Goal: Task Accomplishment & Management: Manage account settings

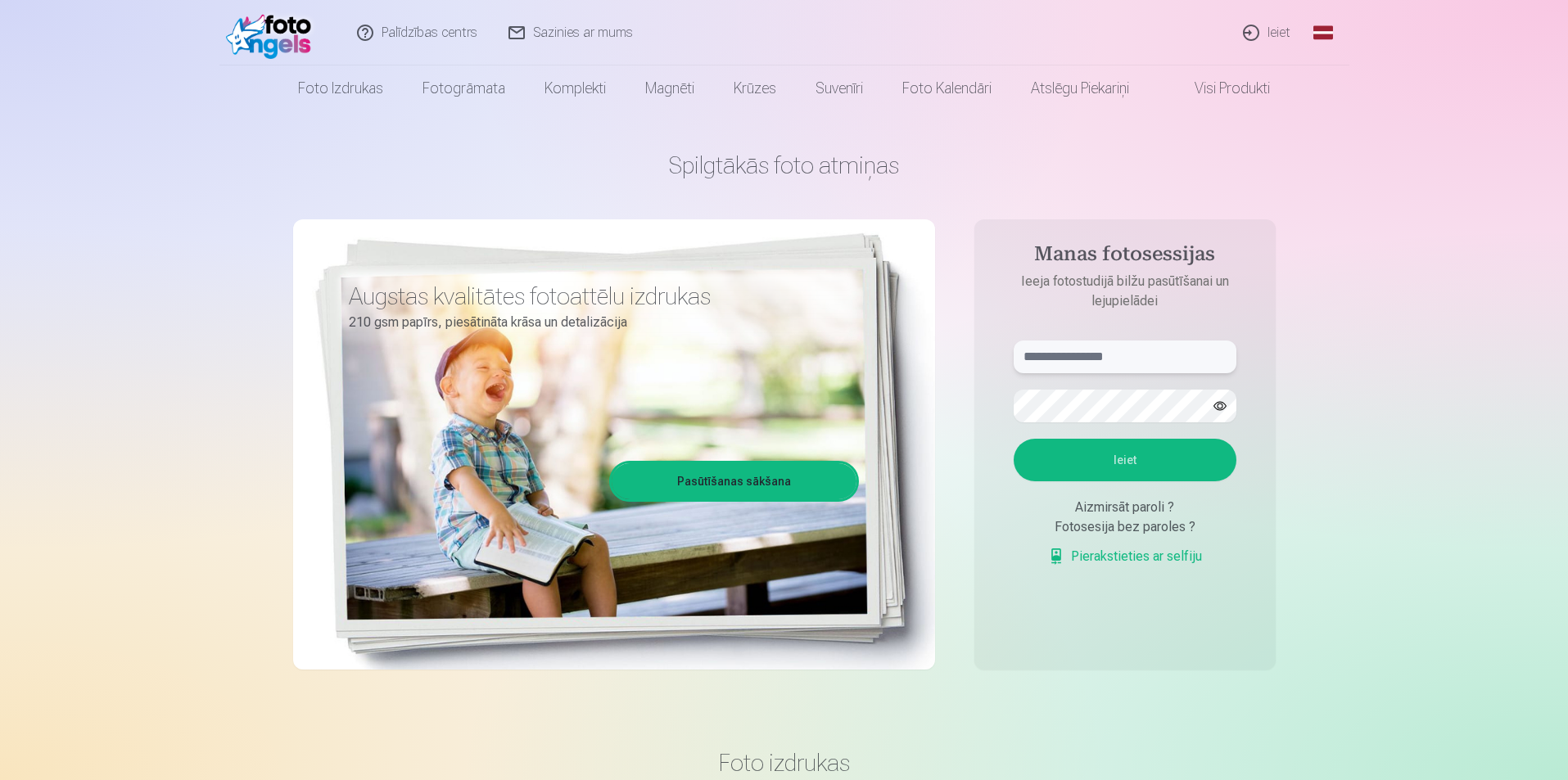
click at [1055, 359] on input "text" at bounding box center [1125, 357] width 223 height 33
type input "**********"
click at [1132, 454] on button "Ieiet" at bounding box center [1125, 460] width 223 height 43
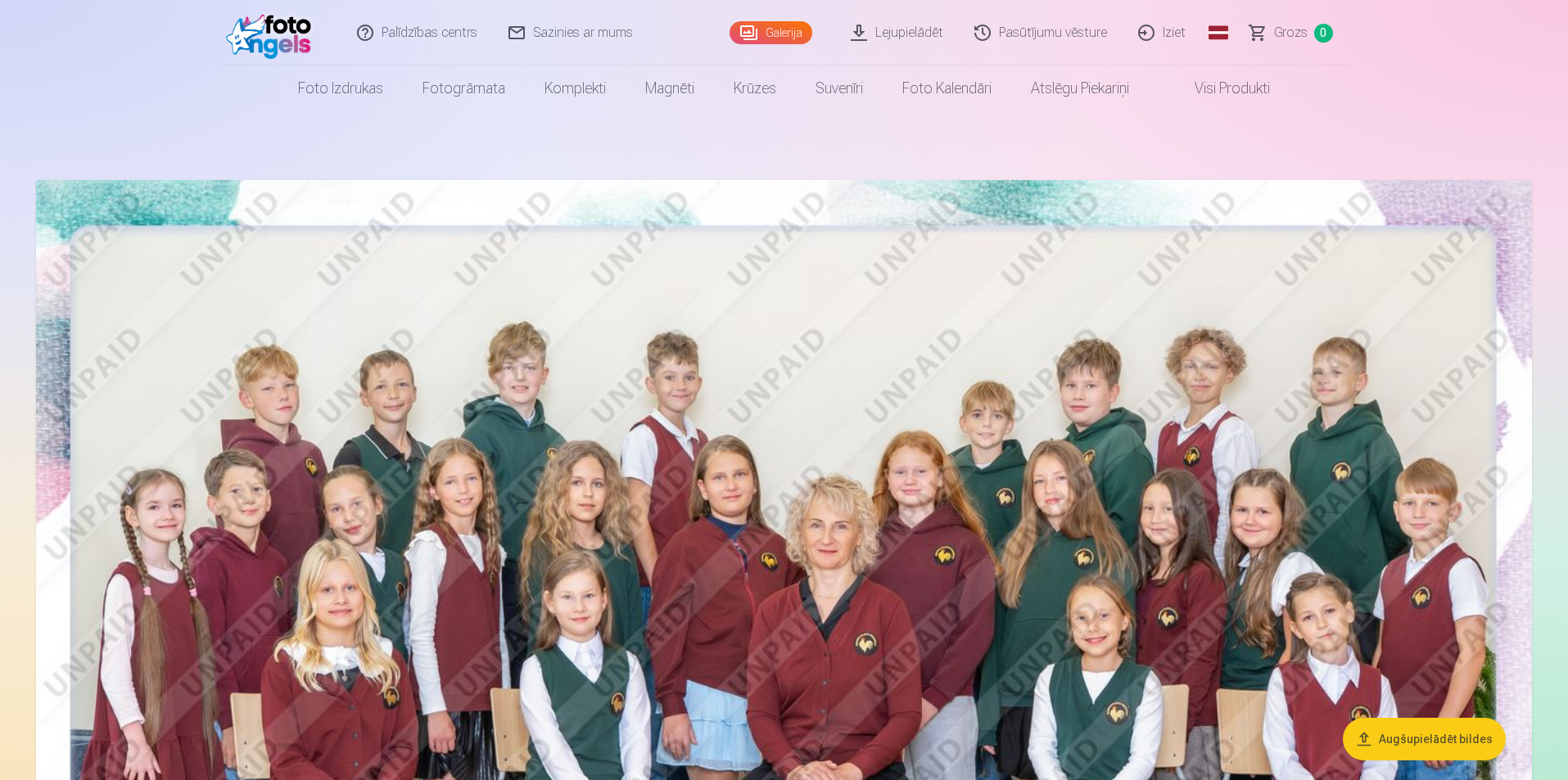
click at [778, 30] on link "Galerija" at bounding box center [770, 33] width 82 height 23
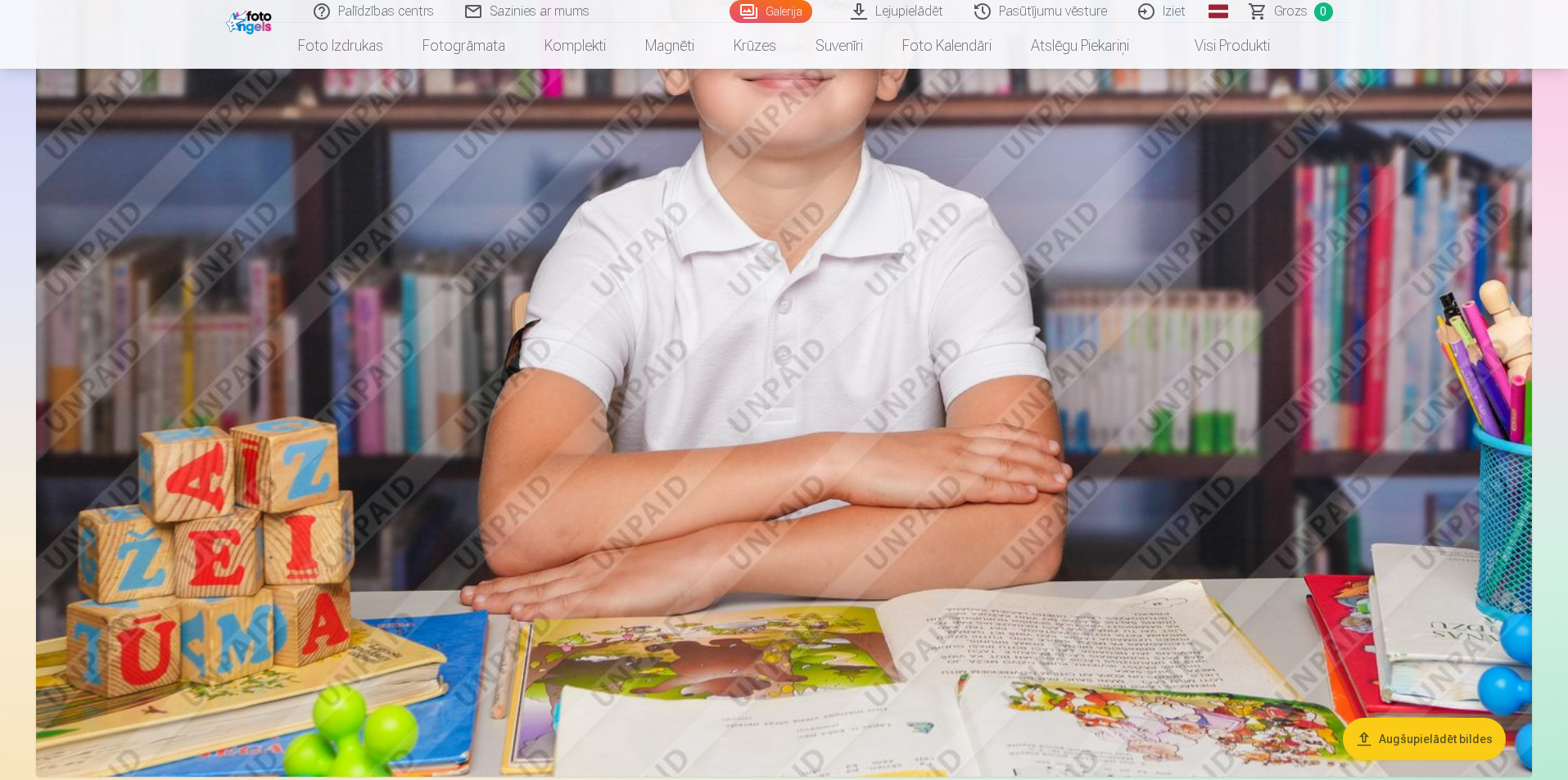
scroll to position [5567, 0]
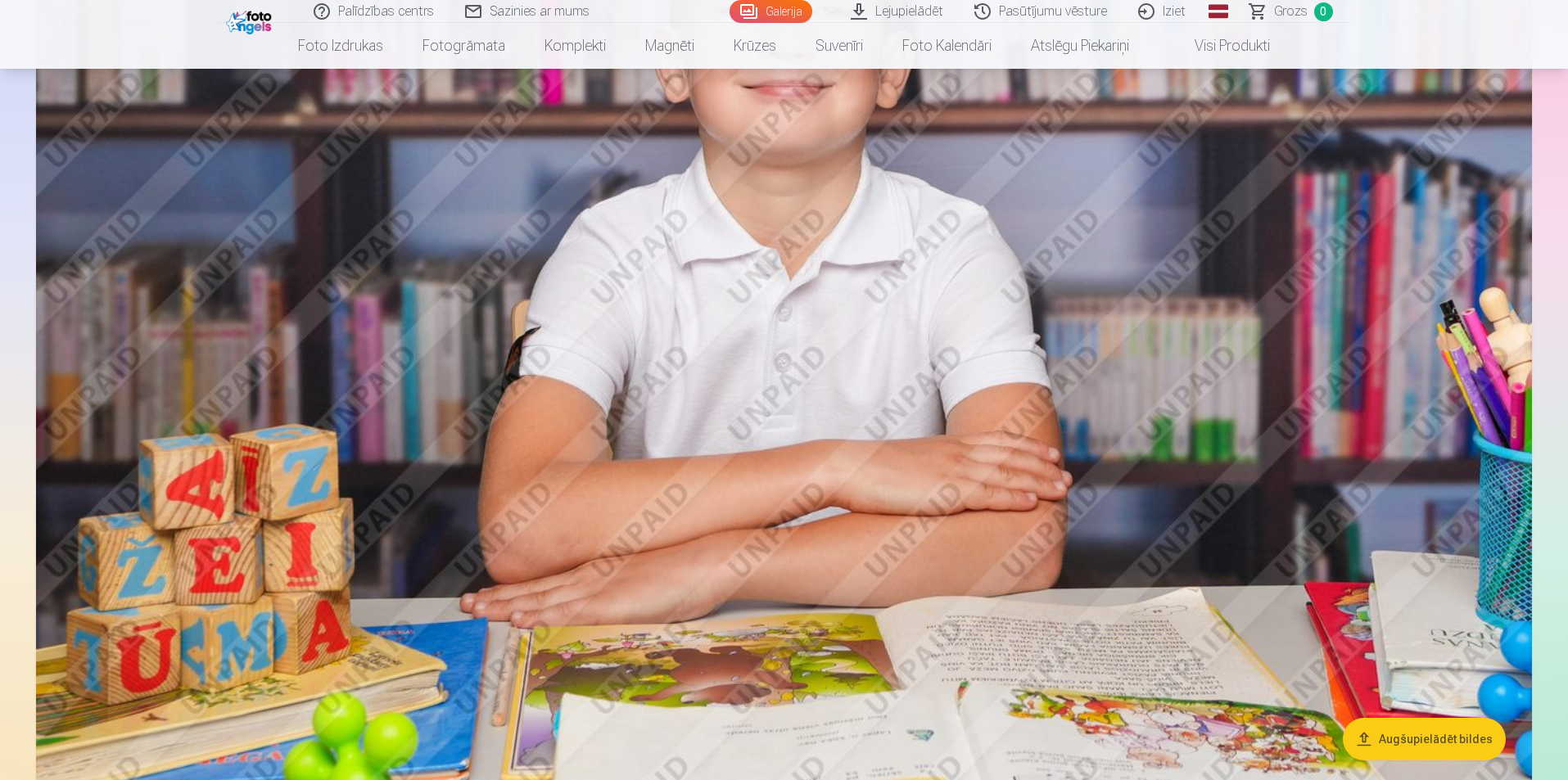
click at [1177, 11] on link "Iziet" at bounding box center [1162, 12] width 78 height 23
click at [1180, 11] on link "Iziet" at bounding box center [1162, 12] width 78 height 23
click at [1172, 13] on link "Iziet" at bounding box center [1162, 12] width 78 height 23
click at [1178, 12] on link "Iziet" at bounding box center [1162, 12] width 78 height 23
click at [1165, 11] on link "Iziet" at bounding box center [1162, 12] width 78 height 23
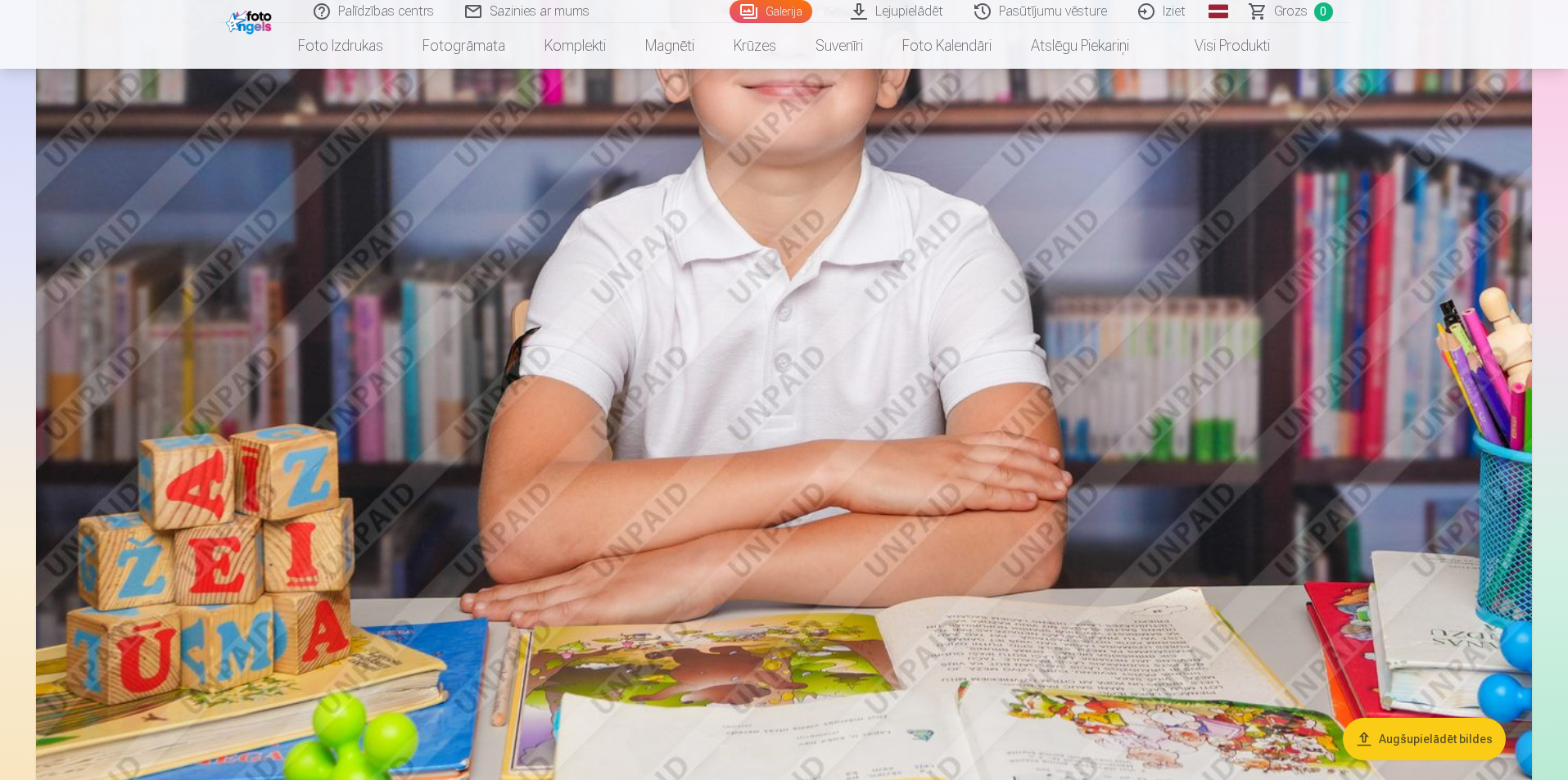
click at [1165, 11] on link "Iziet" at bounding box center [1162, 12] width 78 height 23
click at [1178, 15] on link "Iziet" at bounding box center [1162, 12] width 78 height 23
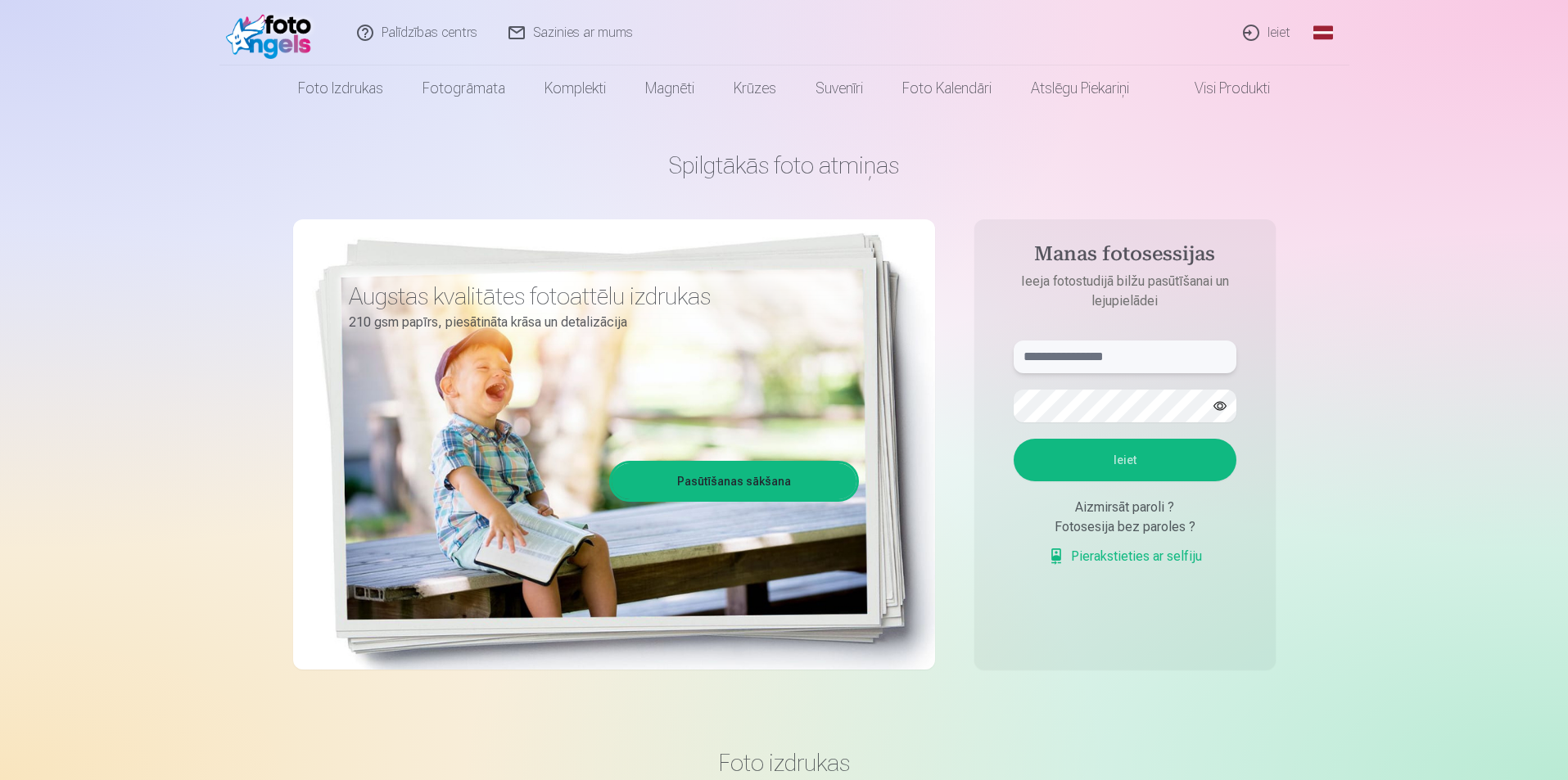
click at [1052, 364] on input "text" at bounding box center [1125, 357] width 223 height 33
type input "**********"
click at [1149, 454] on button "Ieiet" at bounding box center [1125, 460] width 223 height 43
